Goal: Transaction & Acquisition: Purchase product/service

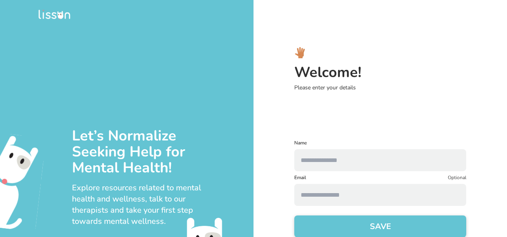
scroll to position [16, 0]
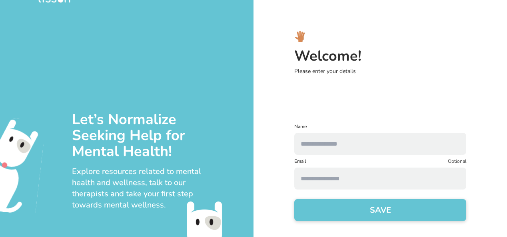
click at [366, 138] on input "text" at bounding box center [380, 144] width 172 height 22
type input "**********"
click at [333, 179] on input at bounding box center [380, 179] width 172 height 22
type input "**********"
click at [353, 198] on form "**********" at bounding box center [380, 176] width 172 height 107
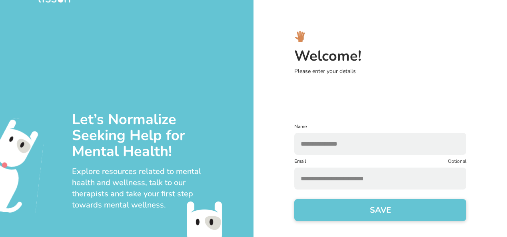
click at [346, 206] on button "SAVE" at bounding box center [380, 210] width 172 height 22
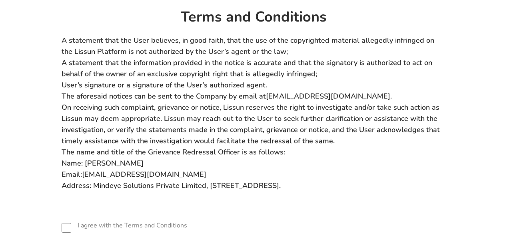
scroll to position [70, 0]
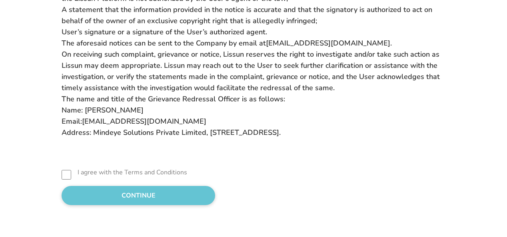
click at [174, 200] on button "CONTINUE" at bounding box center [138, 195] width 153 height 19
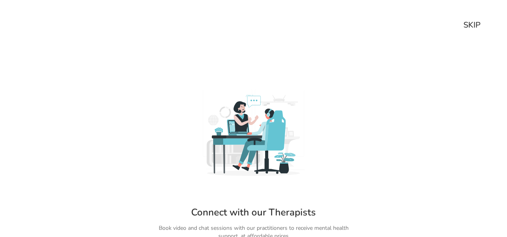
scroll to position [56, 0]
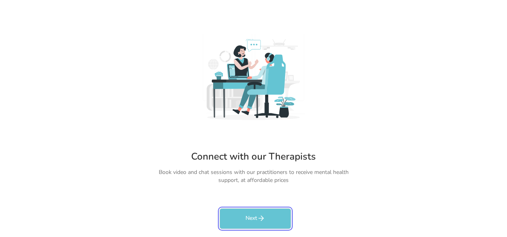
click at [261, 217] on icon "rectangleButtonColorCustom" at bounding box center [261, 219] width 8 height 8
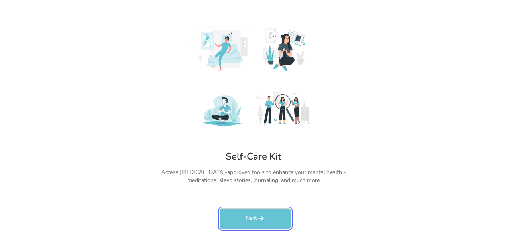
click at [247, 224] on button "Next" at bounding box center [255, 219] width 72 height 21
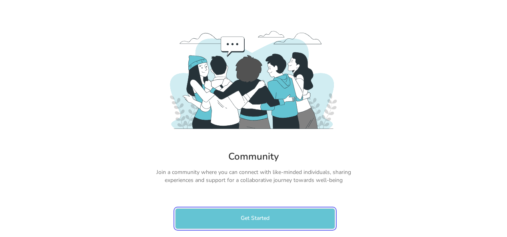
click at [234, 222] on button "Get Started" at bounding box center [255, 219] width 160 height 21
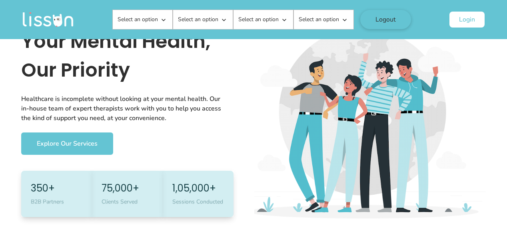
click at [469, 18] on button "Login" at bounding box center [466, 20] width 35 height 16
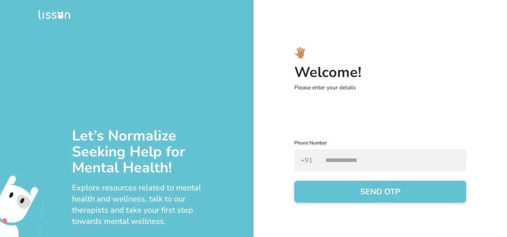
click at [396, 159] on input "number" at bounding box center [392, 160] width 147 height 22
type input "**********"
click at [379, 190] on button "SEND OTP" at bounding box center [380, 192] width 172 height 22
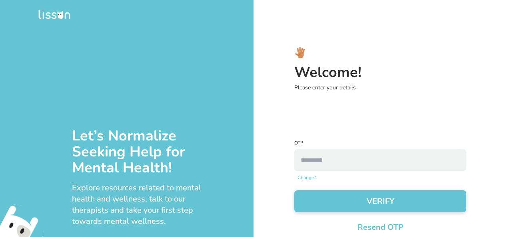
scroll to position [86, 0]
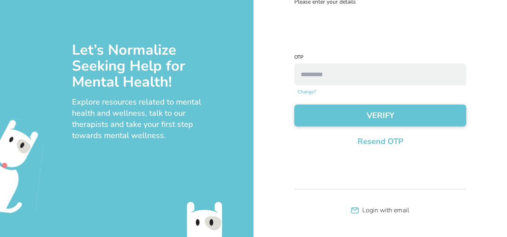
click at [374, 80] on input "number" at bounding box center [380, 75] width 172 height 22
type input "****"
click at [294, 105] on button "VERIFY" at bounding box center [380, 116] width 172 height 22
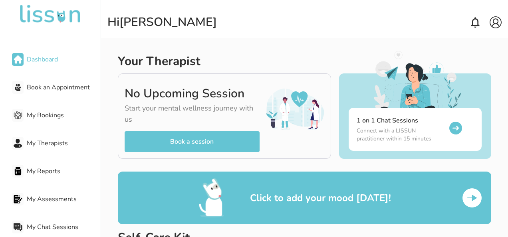
click at [499, 25] on img at bounding box center [496, 22] width 12 height 12
click at [497, 23] on img at bounding box center [496, 22] width 12 height 12
click at [497, 24] on img at bounding box center [496, 22] width 12 height 12
click at [482, 42] on div "My Account" at bounding box center [483, 37] width 38 height 15
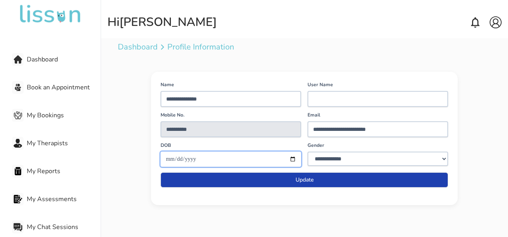
click at [229, 161] on input "date" at bounding box center [231, 159] width 141 height 15
click at [292, 159] on input "date" at bounding box center [231, 159] width 141 height 15
type input "**********"
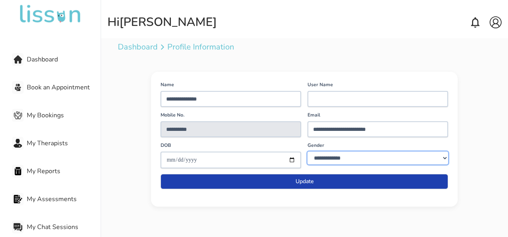
click at [366, 153] on select "**********" at bounding box center [378, 158] width 141 height 13
select select "****"
click at [308, 152] on select "**********" at bounding box center [378, 158] width 141 height 13
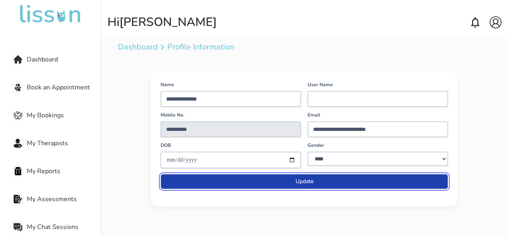
click at [316, 180] on button "Update" at bounding box center [305, 181] width 288 height 15
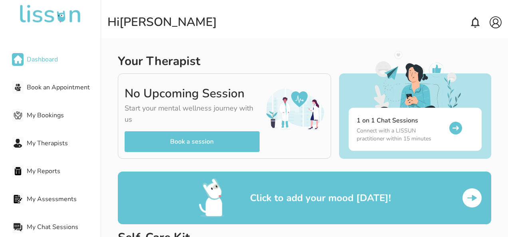
scroll to position [133, 0]
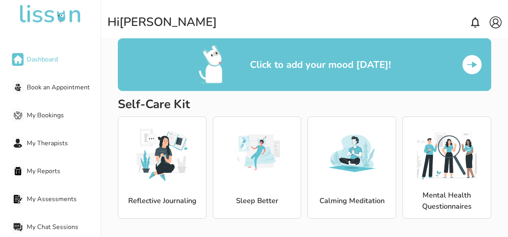
click at [378, 76] on div "Click to add your mood [DATE]!" at bounding box center [295, 65] width 193 height 40
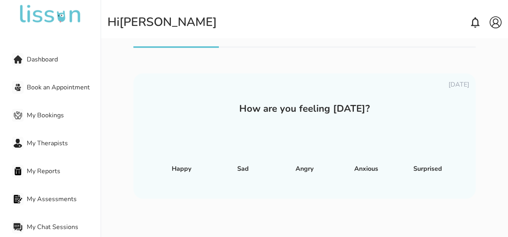
scroll to position [8, 0]
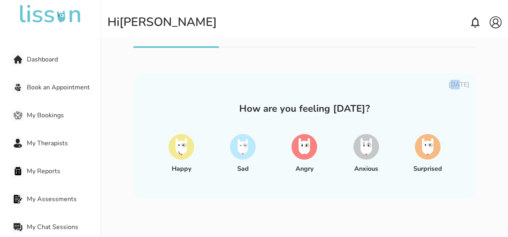
click at [436, 72] on div "[DATE] How are you feeling [DATE]? Happy Sad Angry Anxious Surprised" at bounding box center [304, 135] width 342 height 178
click at [209, 51] on div "[DATE] How are you feeling [DATE]? Happy Sad Angry Anxious Surprised" at bounding box center [304, 135] width 342 height 178
click at [370, 149] on img at bounding box center [367, 147] width 26 height 26
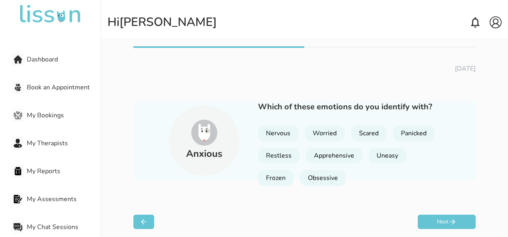
scroll to position [13, 0]
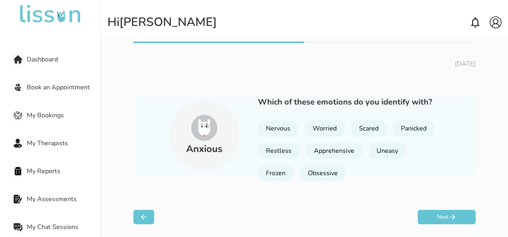
click at [272, 150] on div "Restless" at bounding box center [279, 151] width 42 height 16
click at [388, 144] on div "Uneasy" at bounding box center [388, 151] width 38 height 16
click at [452, 205] on div "[DATE] Anxious Which of these emotions do you identify with? Nervous Worried Sc…" at bounding box center [304, 133] width 373 height 183
click at [450, 215] on icon at bounding box center [453, 217] width 8 height 8
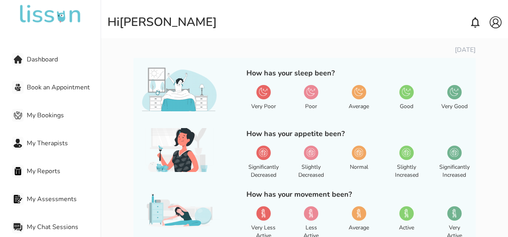
scroll to position [63, 0]
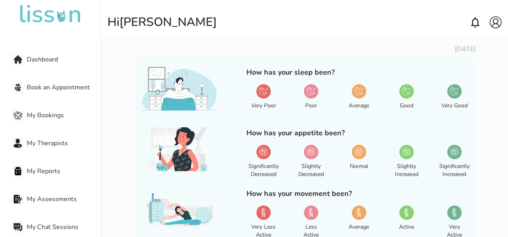
click at [264, 93] on img at bounding box center [263, 91] width 9 height 9
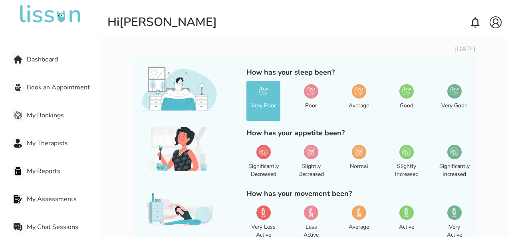
scroll to position [127, 0]
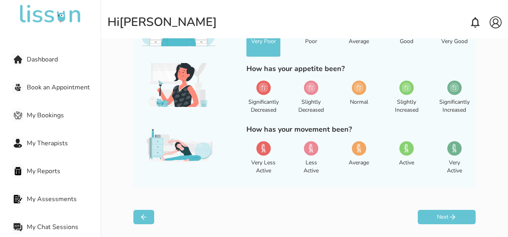
click at [261, 77] on div "How has your appetite been? Significantly Decreased Slightly Decreased Normal S…" at bounding box center [358, 90] width 223 height 54
click at [260, 82] on div at bounding box center [263, 88] width 14 height 14
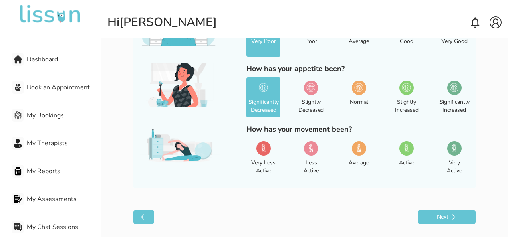
click at [308, 149] on img at bounding box center [310, 148] width 9 height 9
click at [457, 218] on button "Next" at bounding box center [447, 217] width 58 height 14
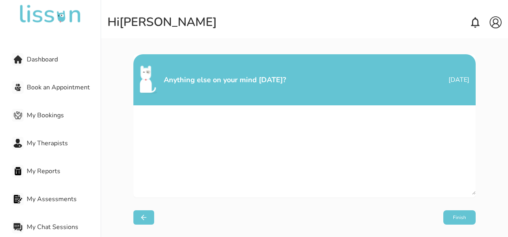
click at [454, 220] on button "Finish" at bounding box center [459, 218] width 32 height 14
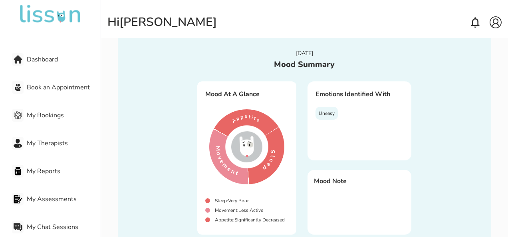
scroll to position [80, 0]
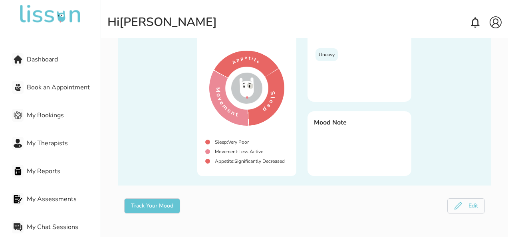
click at [38, 146] on span "My Therapists" at bounding box center [64, 144] width 74 height 10
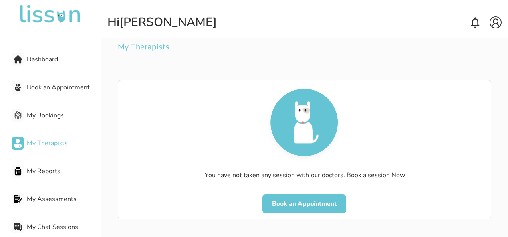
click at [30, 125] on div "Dashboard Book an Appointment My Bookings My Therapists My Reports My Assessmen…" at bounding box center [50, 133] width 101 height 212
click at [46, 115] on span "My Bookings" at bounding box center [64, 116] width 74 height 10
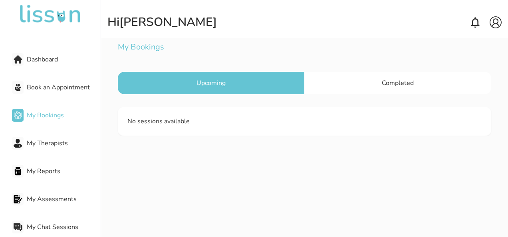
drag, startPoint x: 38, startPoint y: 187, endPoint x: 40, endPoint y: 172, distance: 15.3
click at [38, 180] on div "Dashboard Book an Appointment My Bookings My Therapists My Reports My Assessmen…" at bounding box center [50, 133] width 101 height 212
click at [40, 169] on span "My Reports" at bounding box center [64, 172] width 74 height 10
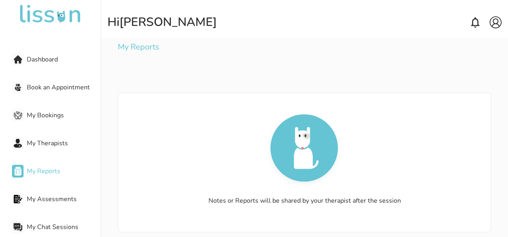
click at [48, 198] on span "My Assessments" at bounding box center [64, 200] width 74 height 10
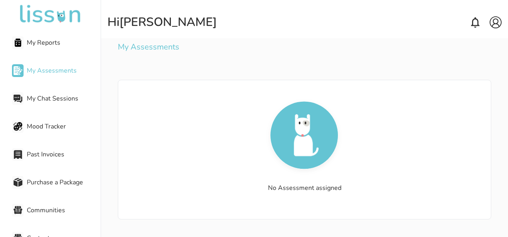
scroll to position [130, 0]
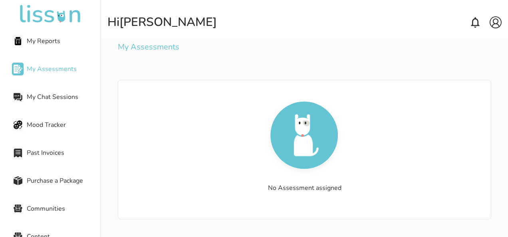
click at [51, 146] on div "Past Invoices" at bounding box center [56, 153] width 89 height 16
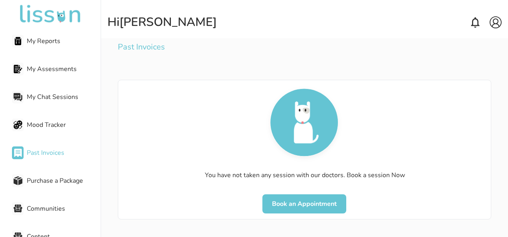
click at [45, 174] on div "Purchase a Package" at bounding box center [56, 181] width 89 height 16
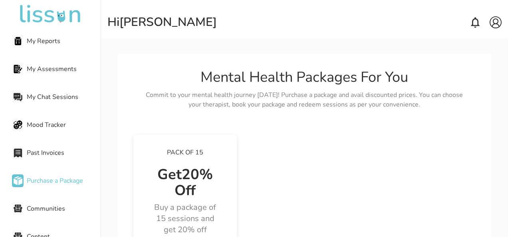
scroll to position [89, 0]
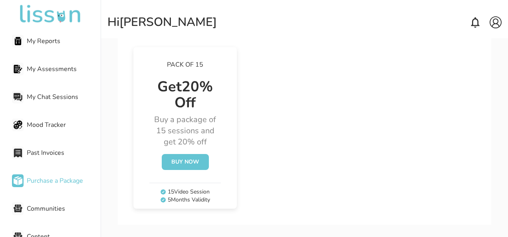
click at [194, 169] on button "Buy Now" at bounding box center [185, 162] width 47 height 16
click at [49, 130] on div "Mood Tracker" at bounding box center [56, 125] width 89 height 16
